Goal: Navigation & Orientation: Find specific page/section

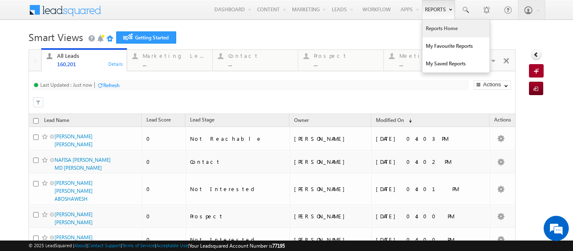
click at [428, 29] on link "Reports Home" at bounding box center [455, 29] width 67 height 18
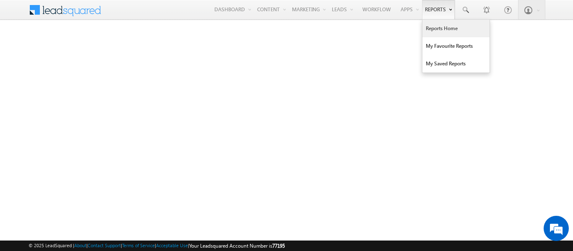
click at [439, 29] on link "Reports Home" at bounding box center [455, 29] width 67 height 18
